Goal: Transaction & Acquisition: Purchase product/service

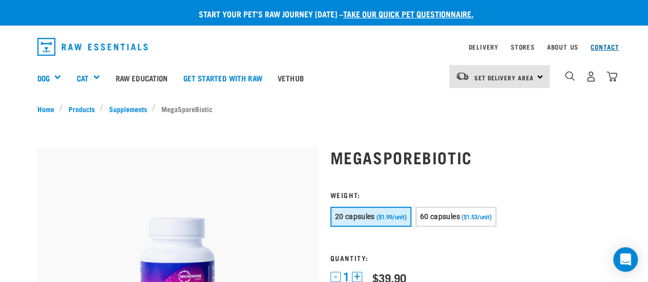
click at [610, 46] on link "Contact" at bounding box center [605, 47] width 29 height 4
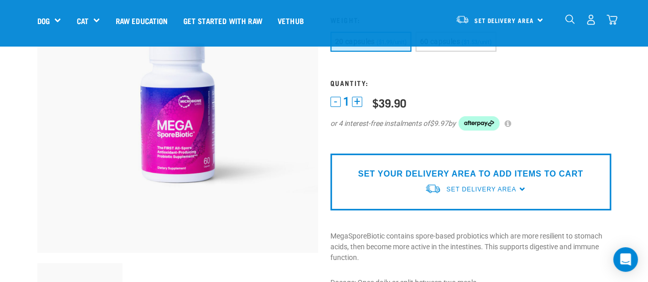
scroll to position [154, 0]
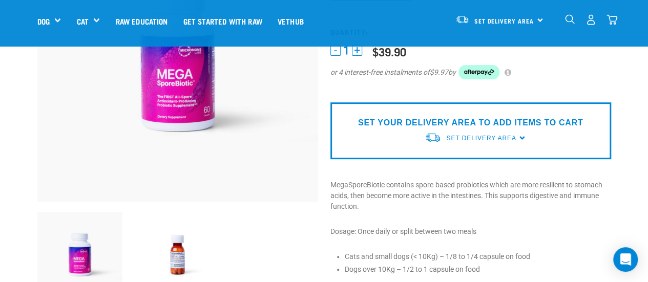
click at [521, 125] on p "SET YOUR DELIVERY AREA TO ADD ITEMS TO CART" at bounding box center [470, 123] width 225 height 12
click at [460, 138] on span "Set Delivery Area" at bounding box center [481, 138] width 70 height 7
click at [467, 162] on link "[GEOGRAPHIC_DATA]" at bounding box center [476, 162] width 102 height 17
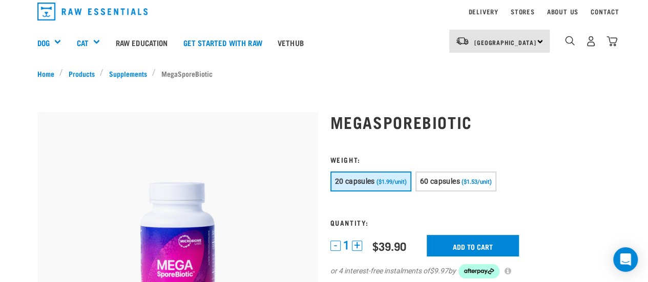
scroll to position [51, 0]
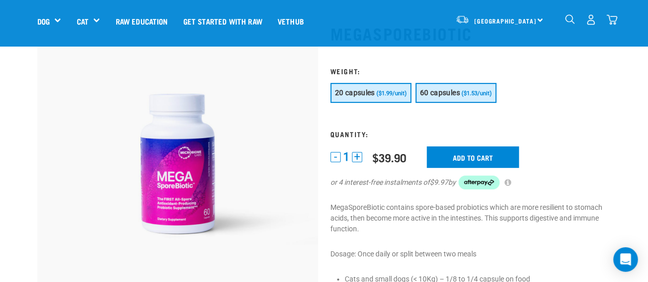
click at [459, 94] on span "60 capsules" at bounding box center [440, 93] width 40 height 8
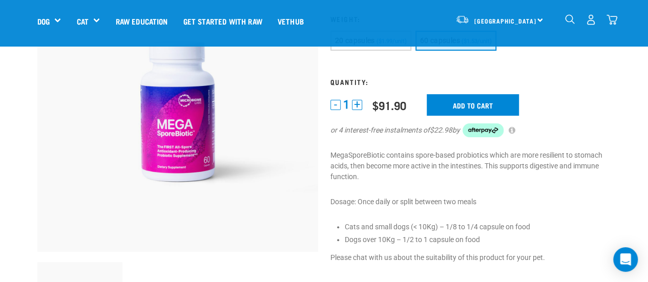
scroll to position [57, 0]
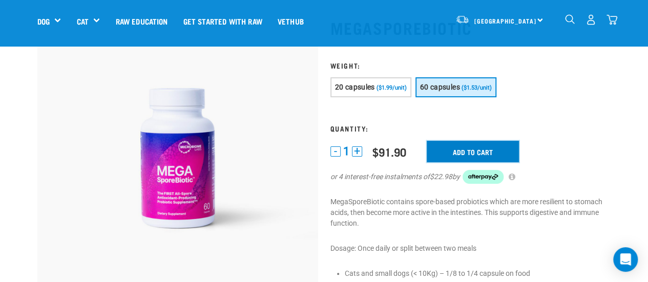
click at [483, 151] on input "Add to cart" at bounding box center [473, 152] width 92 height 22
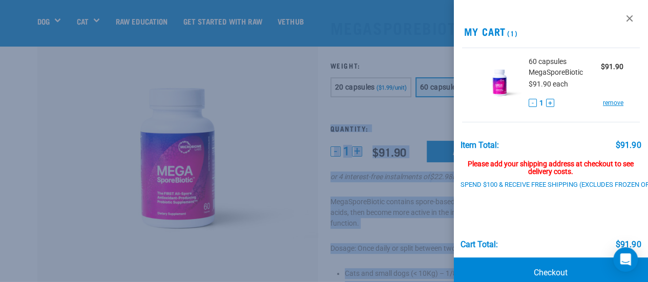
drag, startPoint x: 647, startPoint y: 42, endPoint x: 647, endPoint y: 90, distance: 47.6
click at [621, 18] on link at bounding box center [629, 18] width 16 height 16
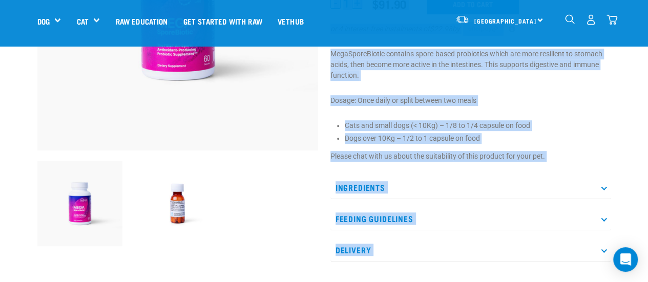
scroll to position [0, 0]
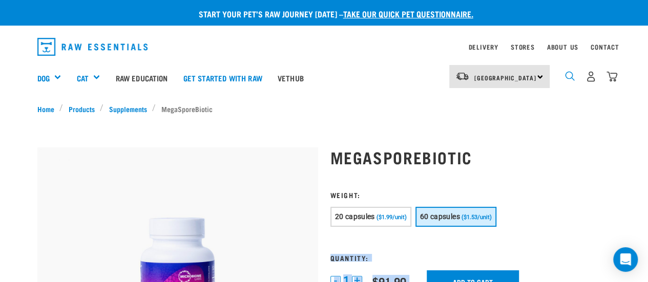
click at [571, 76] on img "dropdown navigation" at bounding box center [570, 76] width 10 height 10
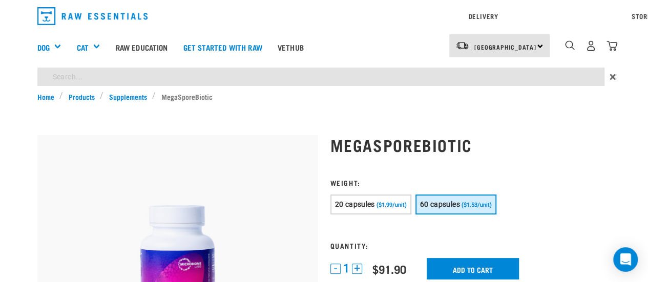
type input "megaprebiotic"
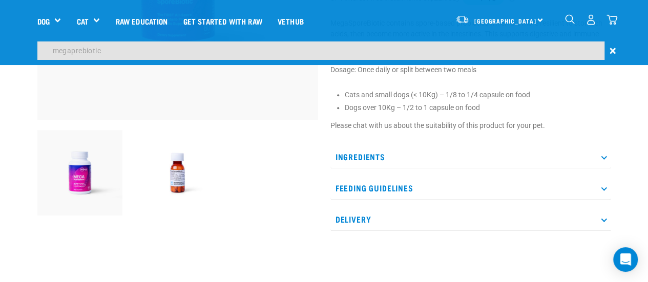
scroll to position [236, 0]
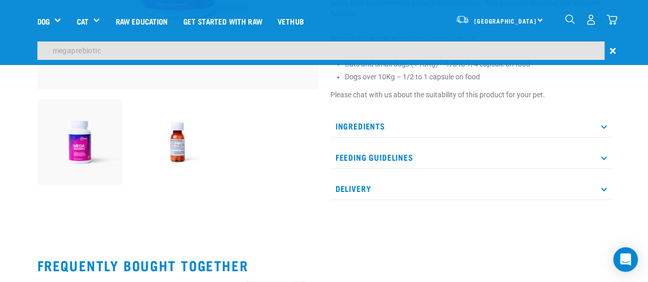
click at [181, 174] on img at bounding box center [178, 142] width 86 height 86
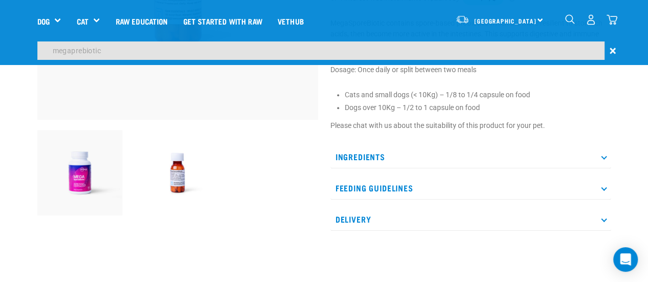
click at [182, 172] on img at bounding box center [178, 173] width 86 height 86
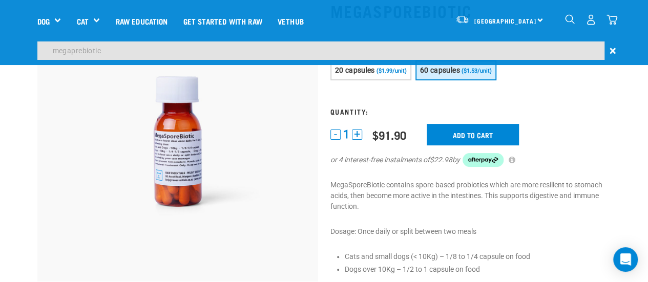
scroll to position [133, 0]
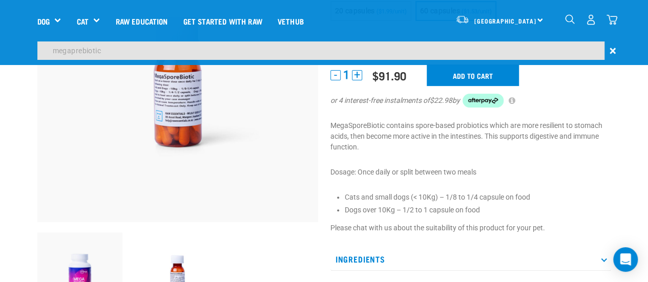
click at [172, 101] on img at bounding box center [177, 82] width 281 height 281
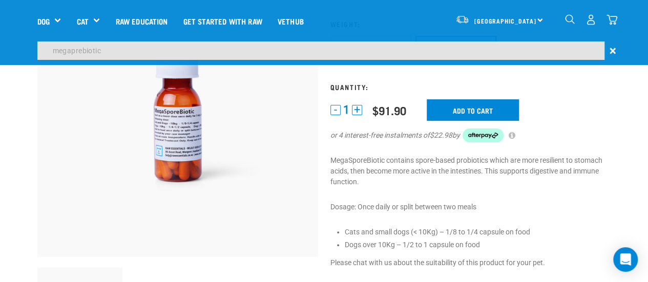
scroll to position [82, 0]
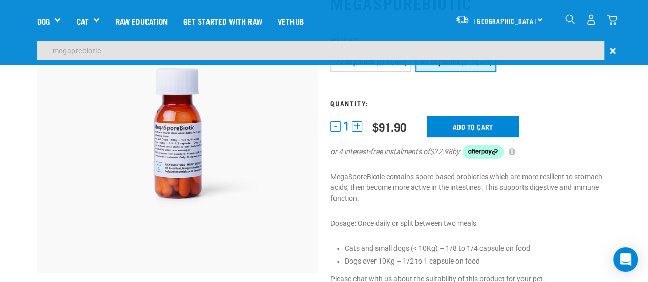
click at [189, 163] on img at bounding box center [177, 133] width 281 height 281
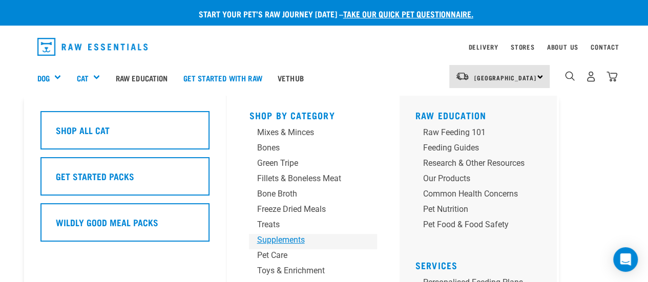
click at [289, 237] on div "Supplements" at bounding box center [305, 240] width 96 height 12
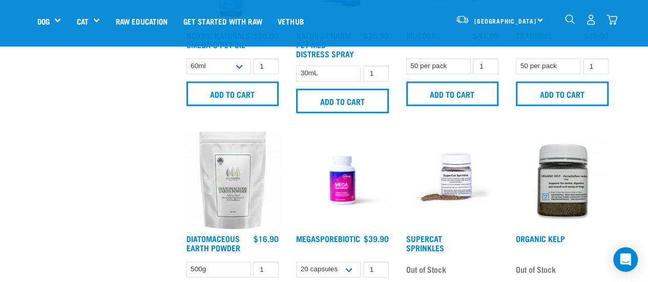
scroll to position [666, 0]
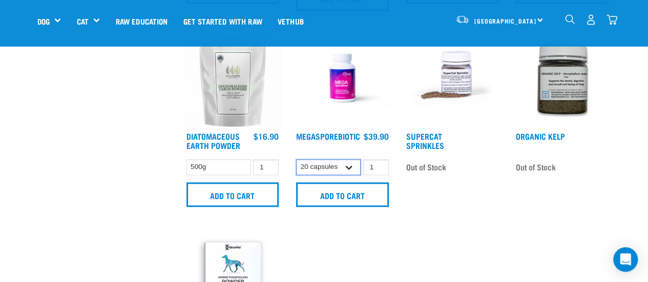
click at [351, 164] on select "20 capsules 60 capsules" at bounding box center [328, 167] width 65 height 16
select select "436975"
click at [296, 159] on select "20 capsules 60 capsules" at bounding box center [328, 167] width 65 height 16
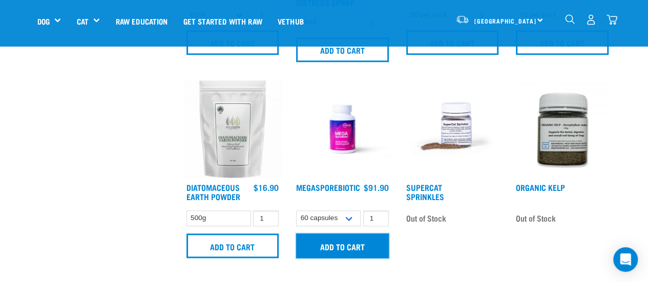
click at [350, 241] on input "Add to cart" at bounding box center [342, 246] width 93 height 25
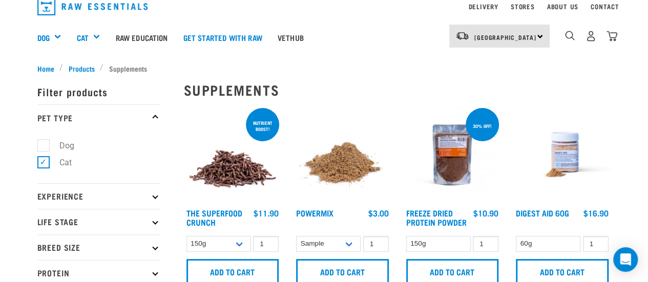
scroll to position [0, 0]
